Goal: Find specific page/section: Find specific page/section

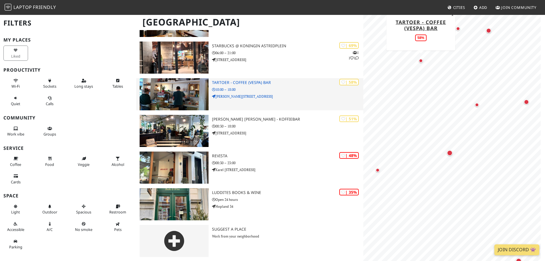
scroll to position [146, 0]
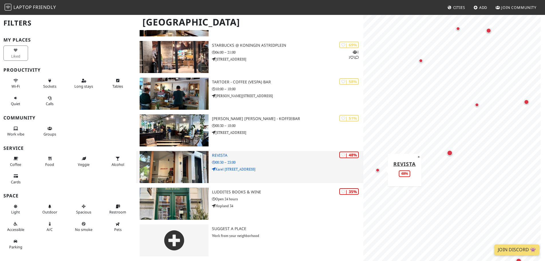
click at [217, 153] on h3 "Revista" at bounding box center [287, 155] width 151 height 5
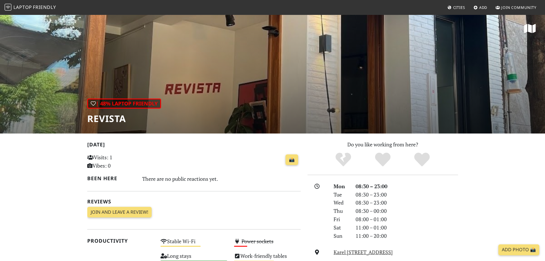
click at [216, 99] on div "| 48% Laptop Friendly Revista" at bounding box center [272, 73] width 545 height 119
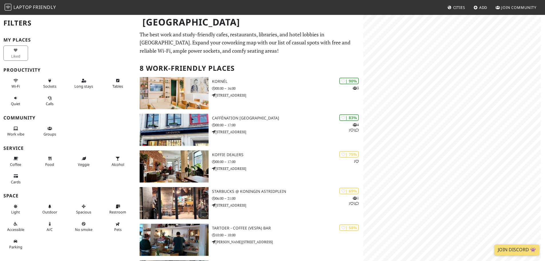
scroll to position [146, 0]
